Goal: Transaction & Acquisition: Purchase product/service

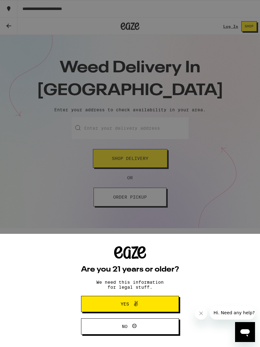
click at [165, 300] on button "Yes" at bounding box center [130, 304] width 98 height 16
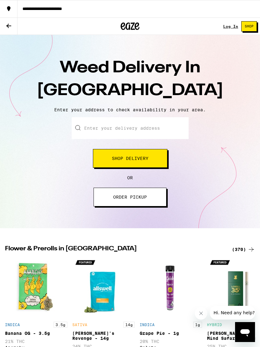
click at [100, 128] on input "Enter your delivery address" at bounding box center [130, 128] width 117 height 22
click at [146, 127] on input "[STREET_ADDRESS]" at bounding box center [130, 128] width 117 height 22
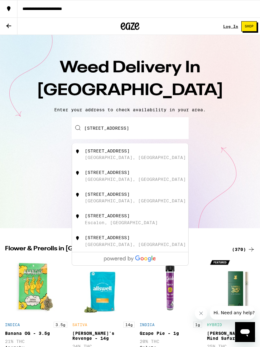
click at [135, 159] on div "[STREET_ADDRESS]" at bounding box center [140, 154] width 111 height 12
type input "[STREET_ADDRESS]"
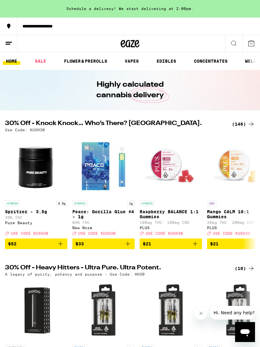
click at [11, 40] on icon at bounding box center [8, 43] width 7 height 7
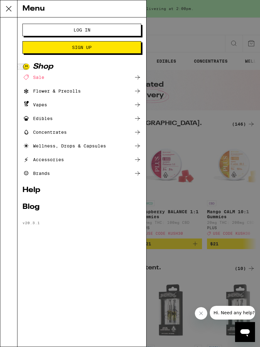
click at [44, 107] on div "Vapes" at bounding box center [34, 104] width 25 height 7
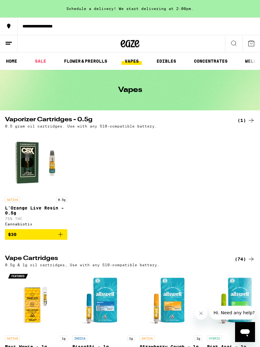
click at [11, 43] on icon at bounding box center [8, 43] width 7 height 7
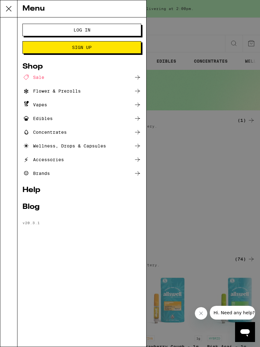
click at [212, 170] on div "Menu Log In Sign Up Shop Sale Flower & Prerolls Vapes Edibles Concentrates Well…" at bounding box center [130, 173] width 260 height 347
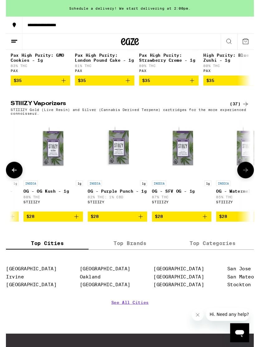
scroll to position [0, 1065]
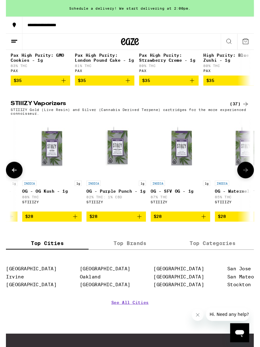
click at [134, 231] on span "$28" at bounding box center [116, 226] width 56 height 7
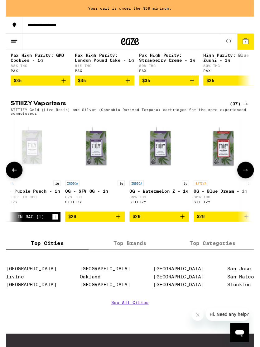
scroll to position [0, 1154]
click at [175, 231] on span "$28" at bounding box center [160, 226] width 56 height 7
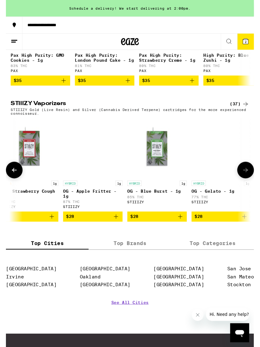
scroll to position [0, 1628]
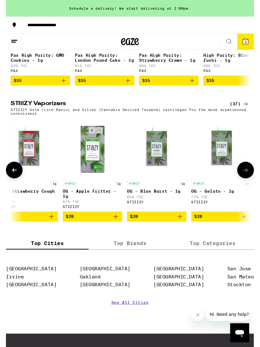
click at [105, 231] on span "$28" at bounding box center [91, 226] width 56 height 7
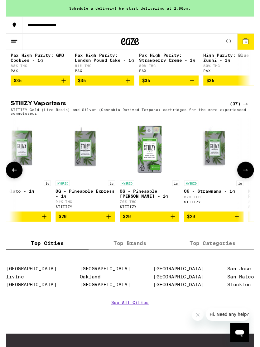
scroll to position [0, 1837]
click at [96, 231] on span "$28" at bounding box center [83, 226] width 56 height 7
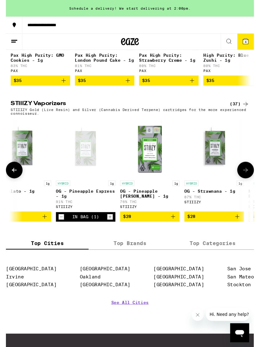
click at [161, 208] on p "OG - Pineapple [PERSON_NAME] - 1g" at bounding box center [151, 203] width 62 height 10
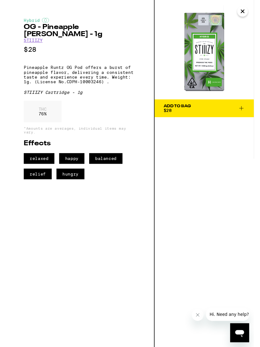
click at [250, 11] on icon "Close" at bounding box center [247, 11] width 7 height 9
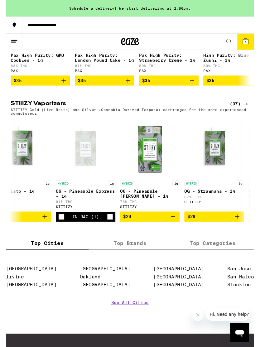
click at [251, 41] on icon at bounding box center [251, 44] width 6 height 6
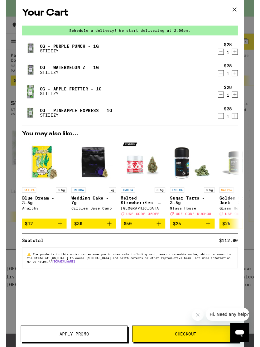
click at [196, 29] on div "Schedule a delivery! We start delivering at 2:00pm." at bounding box center [130, 32] width 226 height 10
click at [192, 346] on span "Checkout" at bounding box center [188, 350] width 22 height 4
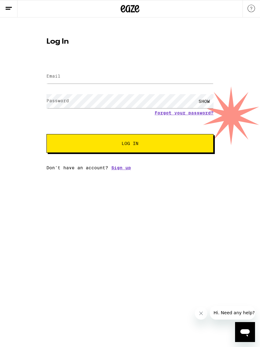
click at [51, 74] on label "Email" at bounding box center [53, 76] width 14 height 5
click at [129, 168] on div "Email Email Password Password SHOW Forgot your password? Log In Don't have an a…" at bounding box center [129, 115] width 167 height 109
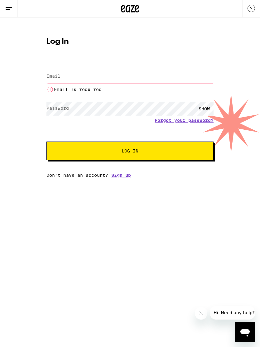
click at [60, 79] on label "Email" at bounding box center [53, 76] width 14 height 5
type input "[EMAIL_ADDRESS][DOMAIN_NAME]"
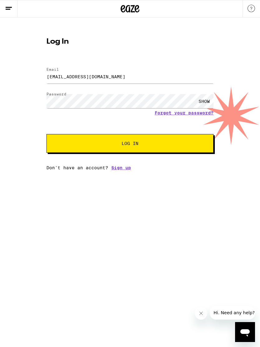
click at [146, 146] on span "Log In" at bounding box center [130, 143] width 117 height 4
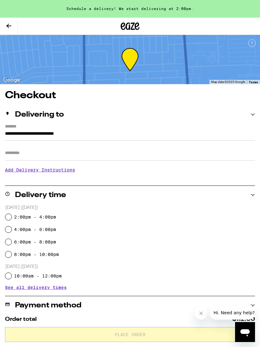
click at [11, 216] on input "2:00pm - 4:00pm" at bounding box center [8, 217] width 6 height 6
radio input "true"
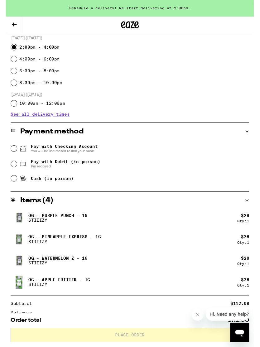
scroll to position [169, 0]
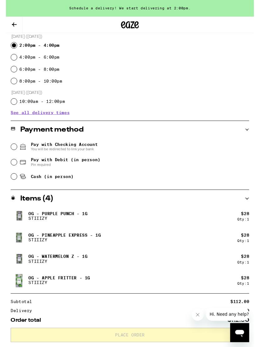
click at [9, 171] on input "Pay with Debit (in person) Pin required" at bounding box center [8, 170] width 6 height 6
radio input "true"
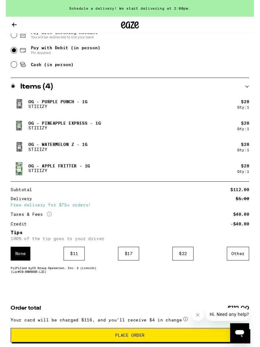
scroll to position [294, 0]
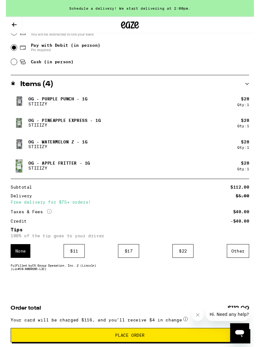
click at [207, 346] on span "Place Order" at bounding box center [129, 351] width 239 height 4
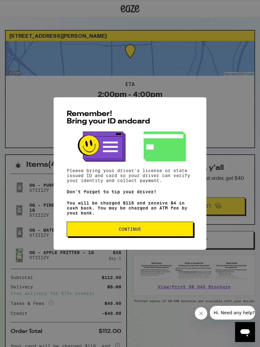
click at [145, 230] on button "Continue" at bounding box center [130, 229] width 127 height 15
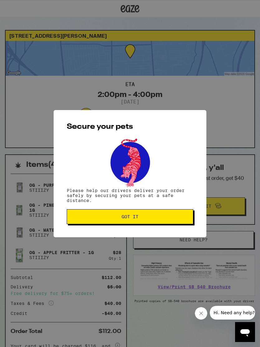
click at [148, 219] on span "Got it" at bounding box center [130, 216] width 116 height 4
